Goal: Communication & Community: Answer question/provide support

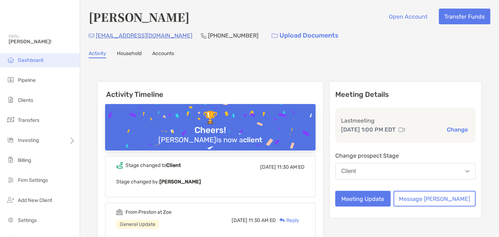
click at [38, 64] on li "Dashboard" at bounding box center [40, 60] width 80 height 14
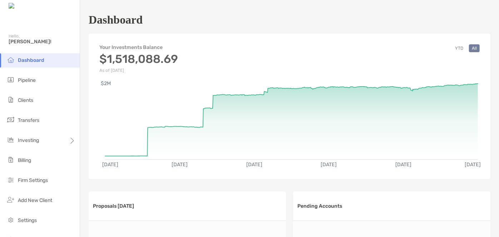
click at [45, 69] on ul "Dashboard Pipeline Clients Transfers Investing Billing Firm Settings" at bounding box center [40, 123] width 80 height 140
click at [42, 77] on li "Pipeline" at bounding box center [40, 80] width 80 height 14
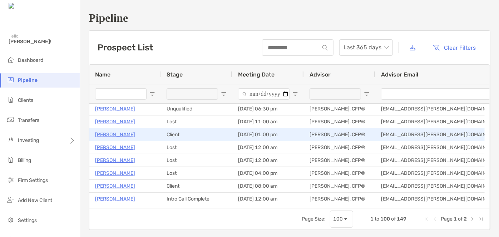
scroll to position [248, 0]
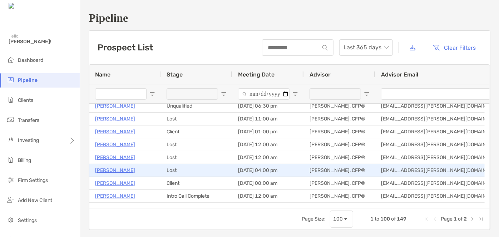
click at [121, 171] on p "[PERSON_NAME]" at bounding box center [115, 170] width 40 height 9
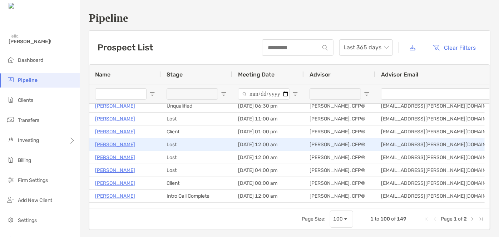
click at [112, 144] on p "[PERSON_NAME]" at bounding box center [115, 144] width 40 height 9
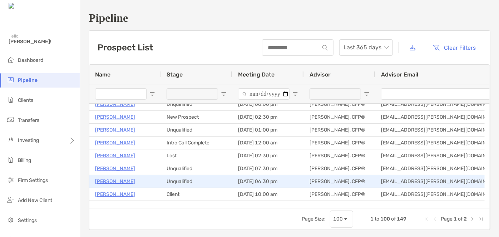
scroll to position [134, 0]
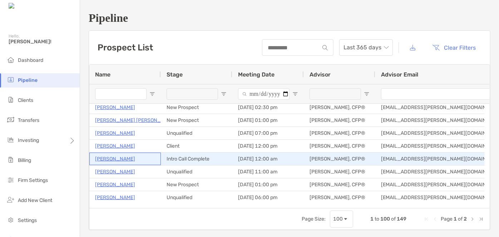
click at [123, 157] on p "[PERSON_NAME]" at bounding box center [115, 158] width 40 height 9
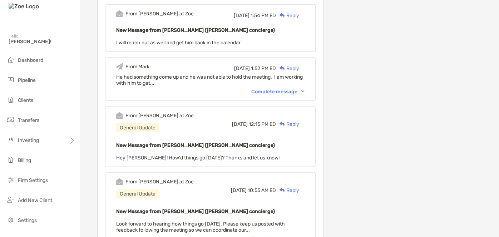
scroll to position [233, 0]
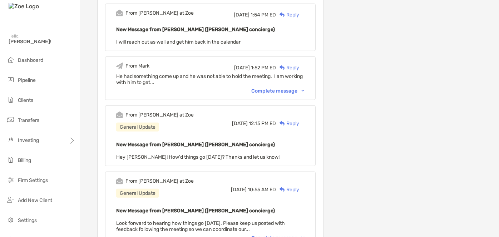
click at [292, 89] on div "Complete message" at bounding box center [277, 91] width 53 height 6
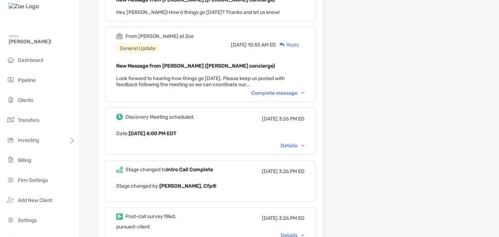
scroll to position [608, 0]
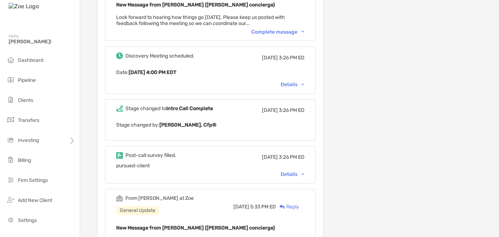
click at [298, 172] on div "Details" at bounding box center [293, 175] width 24 height 6
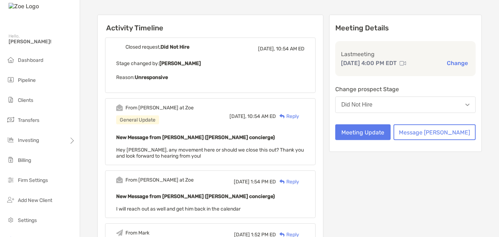
scroll to position [66, 0]
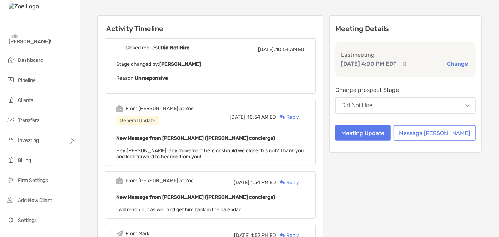
click at [299, 116] on div "Reply" at bounding box center [287, 117] width 23 height 8
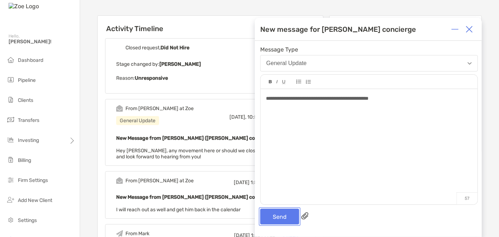
click at [280, 216] on button "Send" at bounding box center [279, 217] width 39 height 16
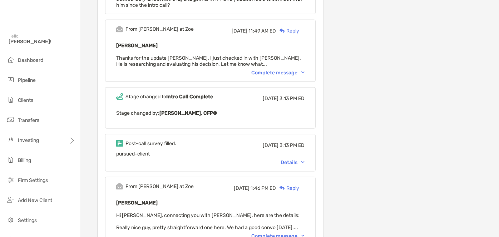
scroll to position [420, 0]
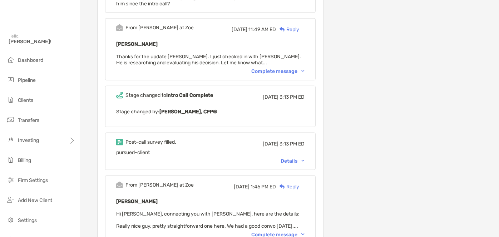
click at [299, 159] on div "Details" at bounding box center [293, 161] width 24 height 6
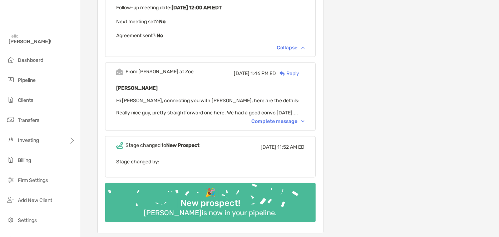
scroll to position [645, 0]
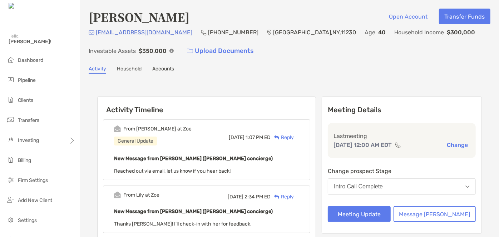
click at [294, 140] on div "Reply" at bounding box center [282, 138] width 23 height 8
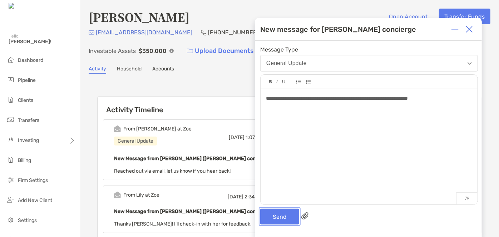
click at [273, 214] on button "Send" at bounding box center [279, 217] width 39 height 16
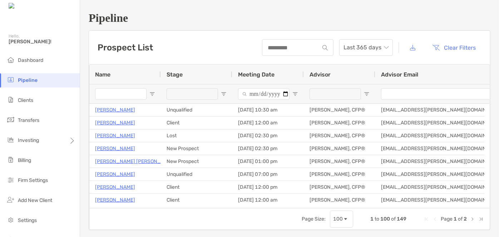
scroll to position [32, 0]
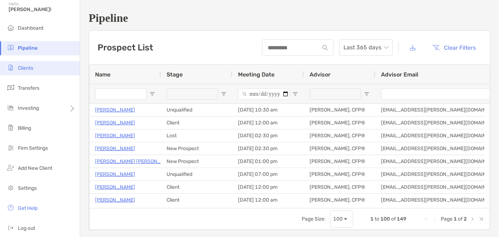
click at [31, 69] on span "Clients" at bounding box center [25, 68] width 15 height 6
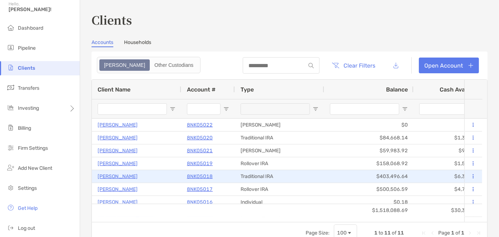
click at [129, 176] on p "[PERSON_NAME]" at bounding box center [118, 176] width 40 height 9
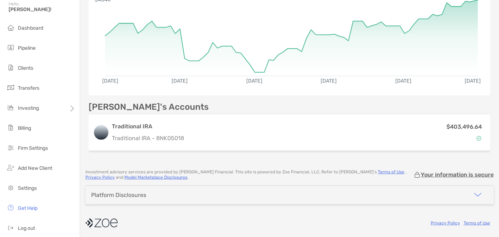
scroll to position [40, 0]
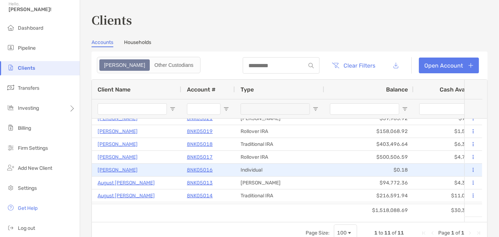
scroll to position [43, 0]
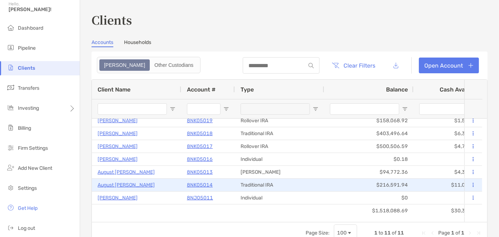
click at [115, 183] on p "August [PERSON_NAME]" at bounding box center [126, 184] width 57 height 9
